Goal: Communication & Community: Connect with others

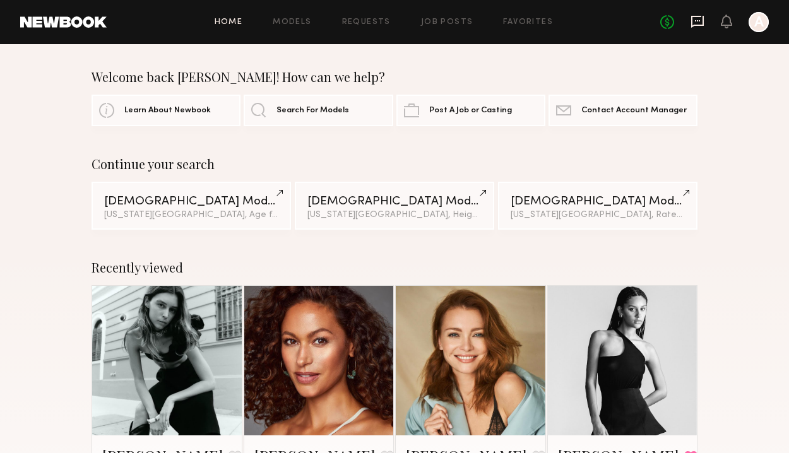
click at [693, 24] on icon at bounding box center [697, 22] width 14 height 14
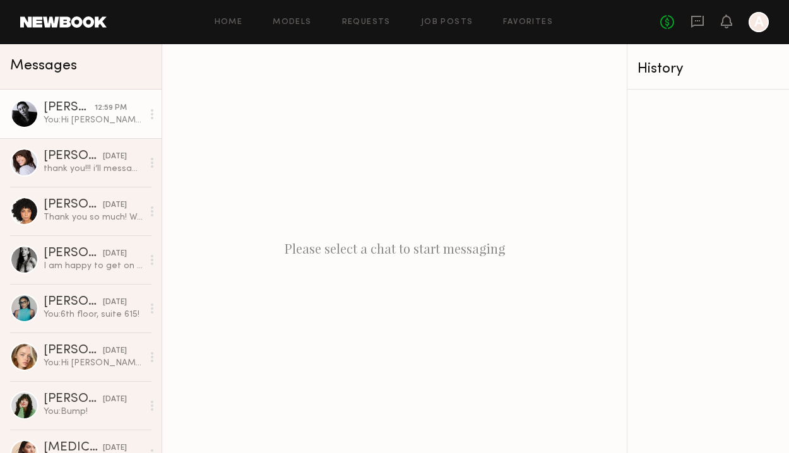
click at [61, 130] on link "[PERSON_NAME] 12:59 PM You: Hi [PERSON_NAME]! What is your availability for [DA…" at bounding box center [81, 114] width 162 height 49
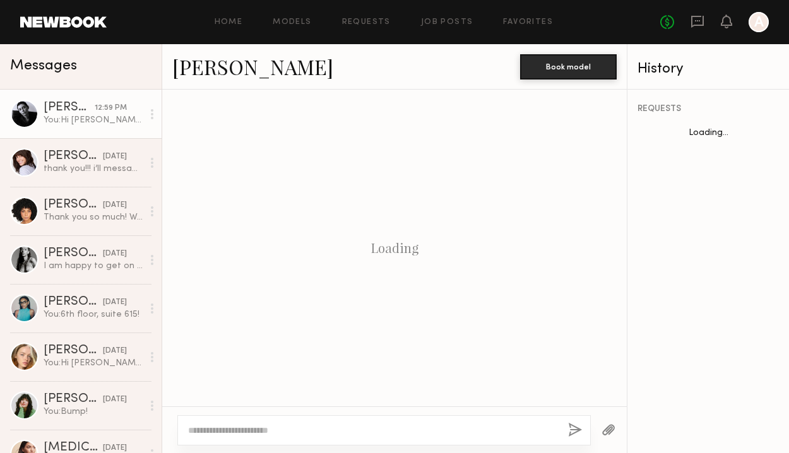
scroll to position [1317, 0]
